Goal: Entertainment & Leisure: Consume media (video, audio)

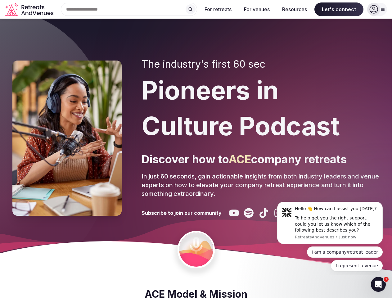
click at [196, 149] on div "The industry's first 60 sec Pioneers in Culture Podcast Discover how to ACE com…" at bounding box center [261, 138] width 238 height 160
click at [129, 9] on div "Search Popular Destinations [GEOGRAPHIC_DATA], [GEOGRAPHIC_DATA] [GEOGRAPHIC_DA…" at bounding box center [126, 9] width 141 height 13
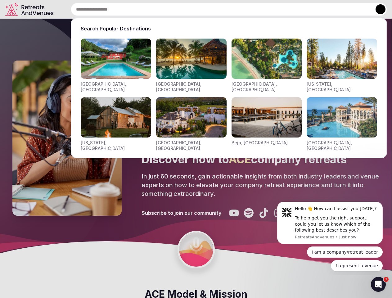
click at [191, 9] on input "text" at bounding box center [229, 9] width 316 height 13
click at [218, 9] on input "text" at bounding box center [229, 9] width 316 height 13
click at [257, 9] on input "text" at bounding box center [229, 9] width 316 height 13
click at [295, 9] on input "text" at bounding box center [229, 9] width 316 height 13
click at [339, 9] on input "text" at bounding box center [229, 9] width 316 height 13
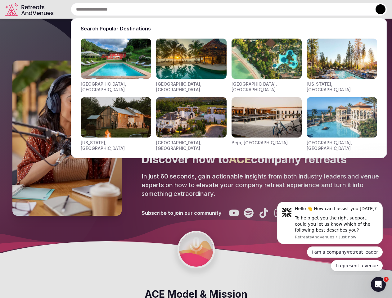
click at [377, 9] on button at bounding box center [381, 9] width 10 height 10
click at [330, 223] on div "To help get you the right support, could you let us know which of the following…" at bounding box center [336, 224] width 83 height 18
